Goal: Information Seeking & Learning: Learn about a topic

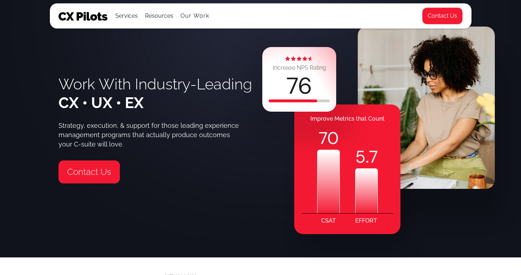
scroll to position [19, 0]
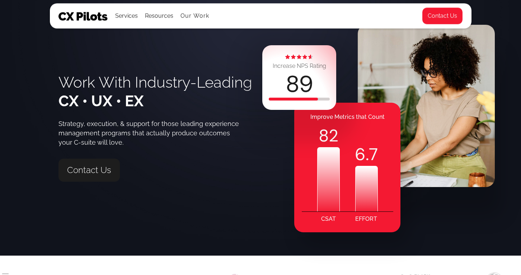
click at [106, 172] on link "Contact Us" at bounding box center [88, 170] width 61 height 23
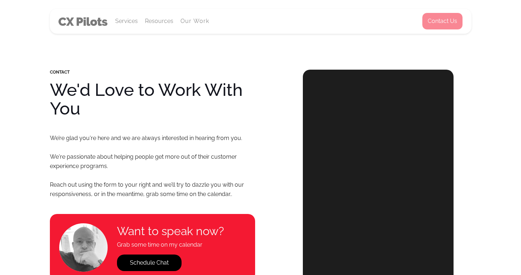
select select "*****"
select select "****"
select select "**********"
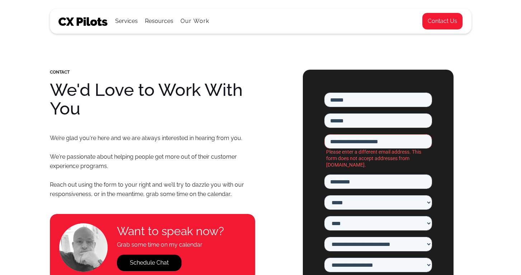
click at [74, 20] on img at bounding box center [82, 21] width 49 height 9
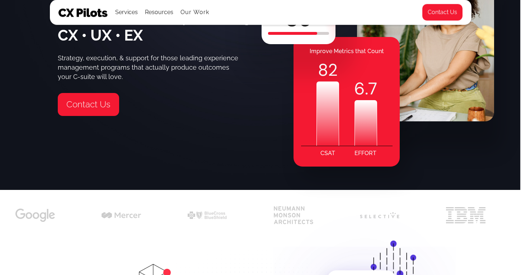
scroll to position [0, 1]
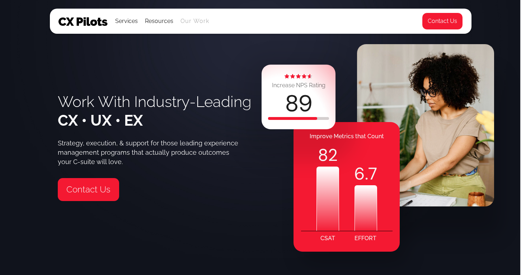
click at [185, 21] on link "Our Work" at bounding box center [194, 21] width 29 height 6
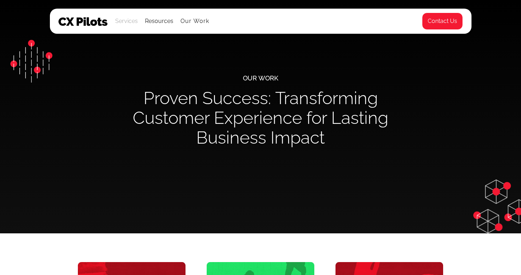
click at [127, 24] on div "Services" at bounding box center [126, 21] width 23 height 10
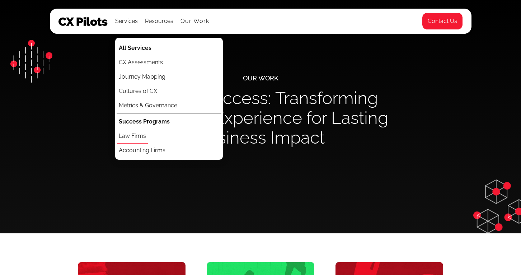
click at [138, 136] on link "Law Firms" at bounding box center [132, 136] width 31 height 14
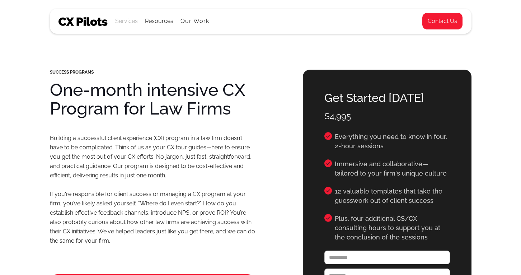
click at [130, 19] on div "Services" at bounding box center [126, 21] width 23 height 10
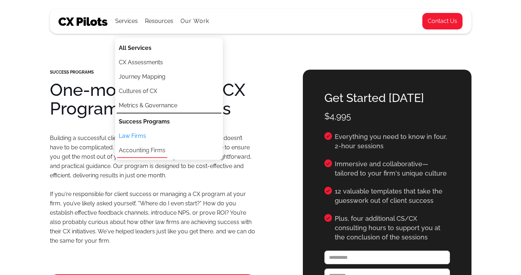
click at [129, 148] on link "Accounting Firms" at bounding box center [142, 150] width 50 height 14
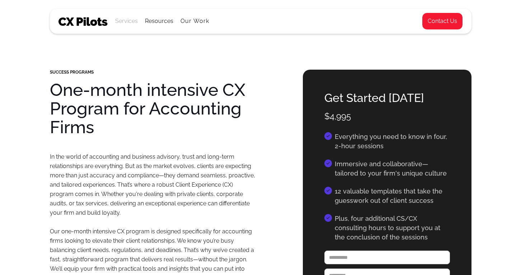
click at [133, 19] on div "Services" at bounding box center [126, 21] width 23 height 10
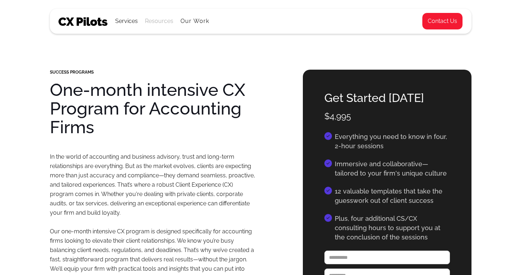
click at [158, 17] on div "Resources" at bounding box center [159, 21] width 28 height 10
click at [159, 47] on link "Blog" at bounding box center [155, 46] width 16 height 14
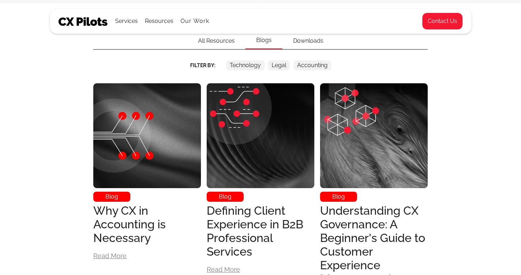
scroll to position [150, 0]
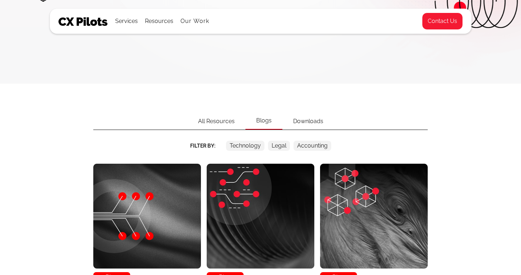
click at [280, 144] on div "Legal" at bounding box center [279, 146] width 15 height 10
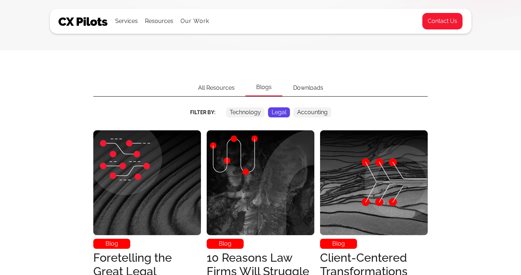
scroll to position [209, 0]
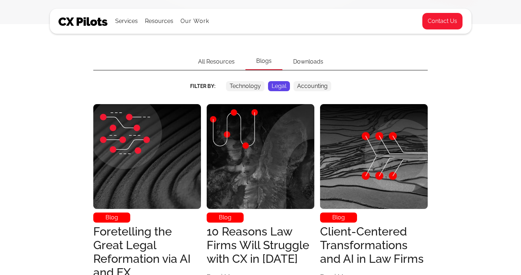
click at [312, 88] on div "Accounting" at bounding box center [312, 86] width 30 height 10
click at [283, 85] on div "Legal" at bounding box center [279, 86] width 15 height 10
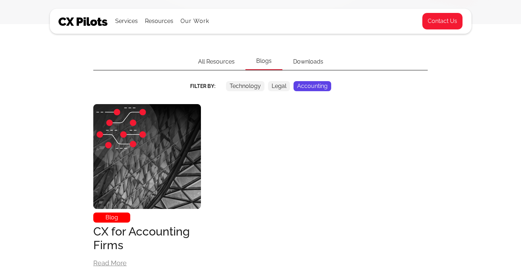
click at [278, 85] on div "Legal" at bounding box center [279, 86] width 15 height 10
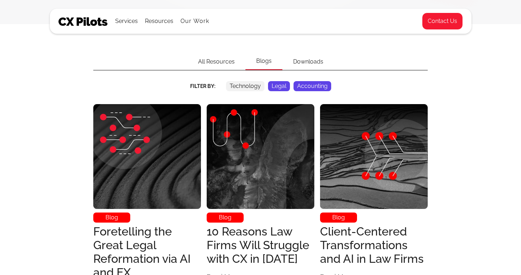
click at [302, 85] on div "Accounting" at bounding box center [312, 86] width 30 height 10
click at [275, 88] on div "Legal" at bounding box center [279, 86] width 15 height 10
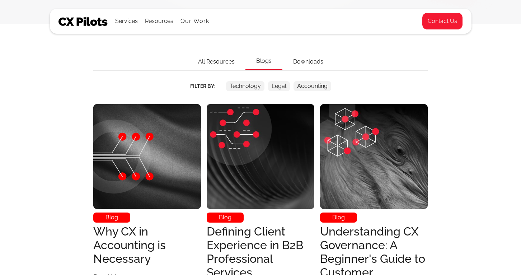
click at [248, 86] on div "Technology" at bounding box center [245, 86] width 31 height 10
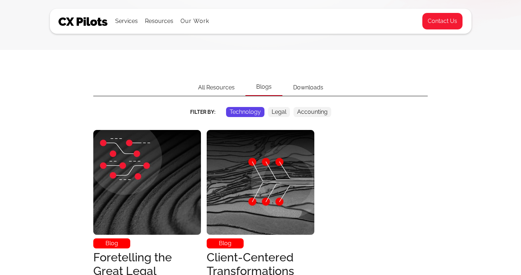
scroll to position [228, 0]
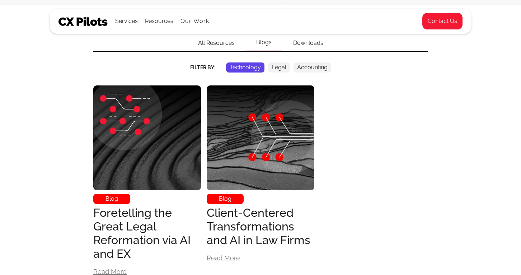
click at [251, 69] on div "Technology" at bounding box center [245, 67] width 31 height 10
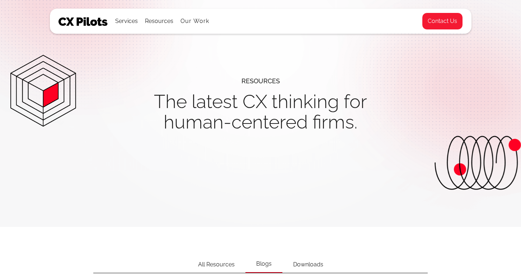
scroll to position [0, 0]
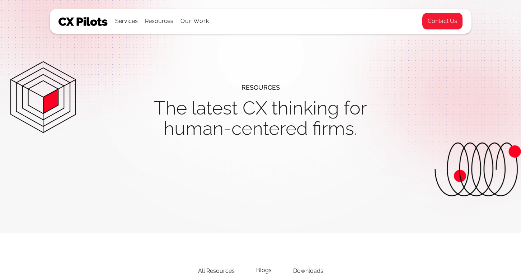
click at [100, 24] on img at bounding box center [82, 21] width 49 height 9
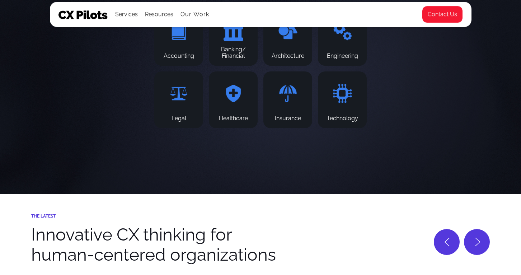
scroll to position [2551, 0]
